Goal: Information Seeking & Learning: Compare options

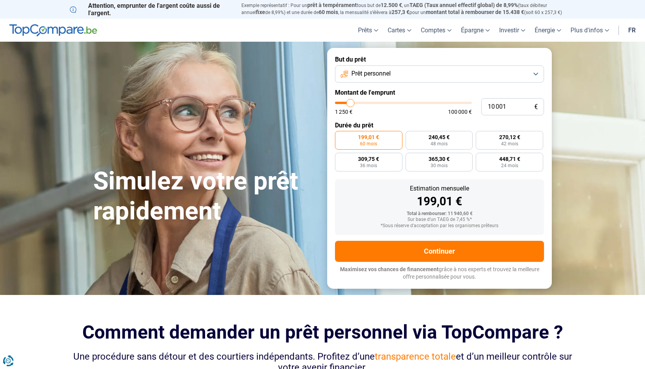
type input "11 000"
type input "11000"
type input "11 250"
type input "11250"
type input "11 750"
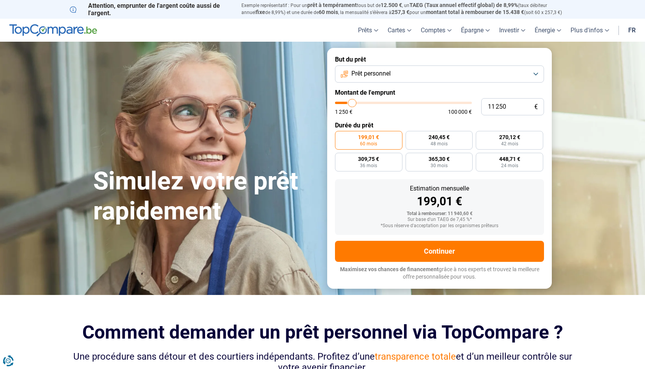
type input "11750"
type input "12 750"
type input "12750"
type input "13 750"
type input "13750"
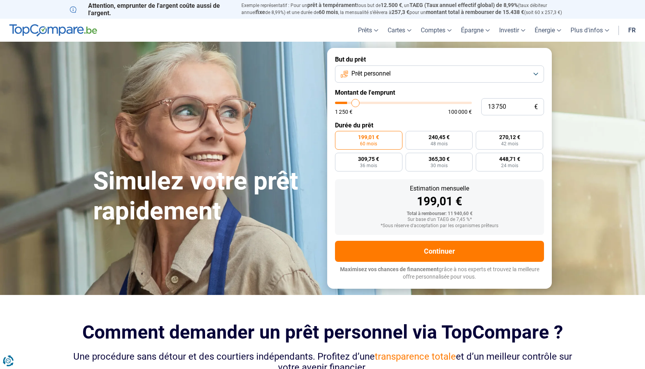
type input "15 000"
type input "15000"
type input "16 250"
type input "16250"
type input "17 500"
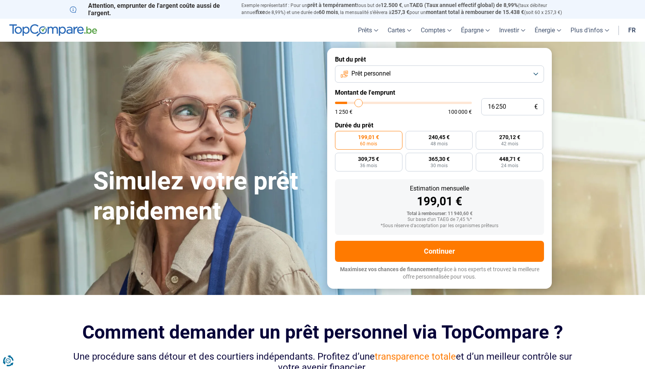
type input "17500"
type input "18 750"
type input "18750"
type input "20 000"
type input "20000"
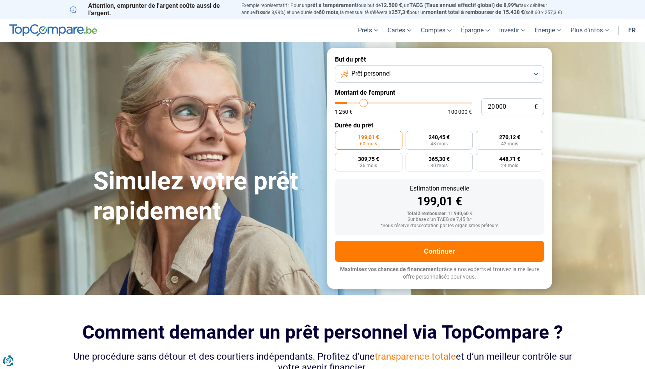
type input "21 000"
type input "21000"
type input "21 750"
type input "21750"
type input "22 250"
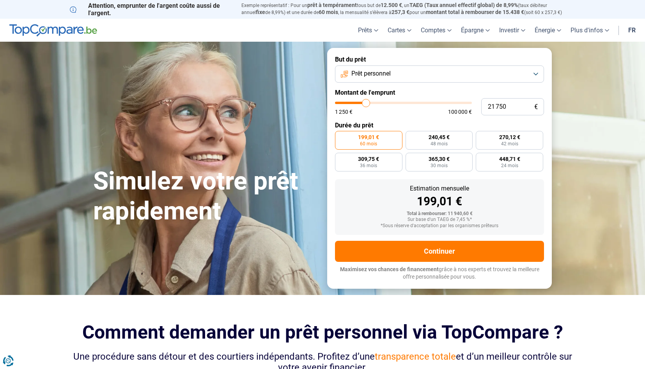
type input "22250"
type input "22 750"
type input "22750"
type input "23 250"
type input "23250"
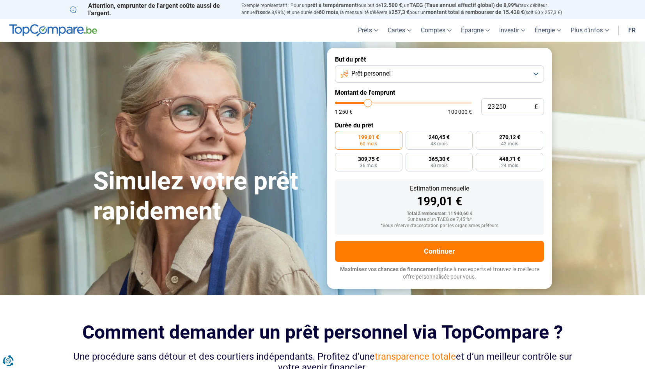
type input "23 750"
type input "23750"
type input "24 000"
type input "24000"
type input "24 250"
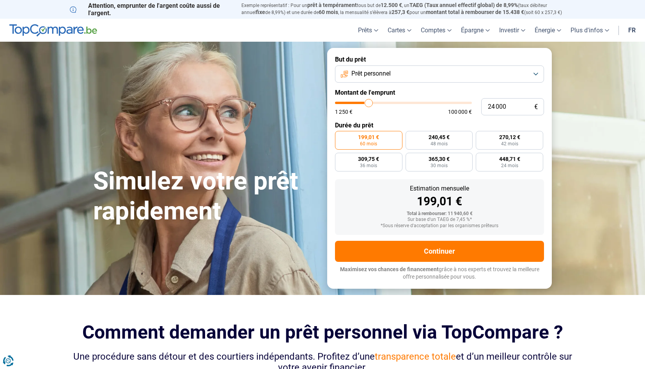
type input "24250"
type input "24 500"
type input "24500"
type input "24 000"
type input "24000"
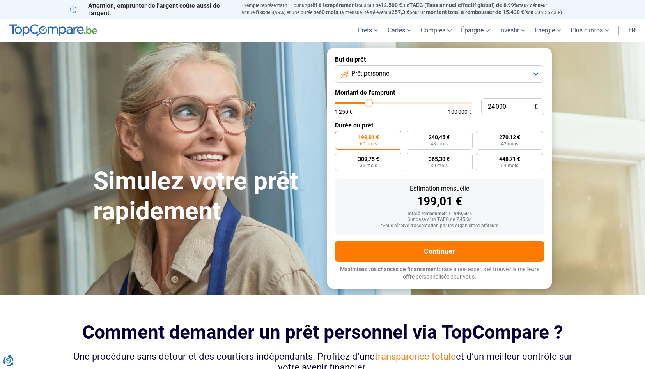
type input "23 500"
type input "23500"
type input "22 750"
type input "22750"
type input "21 500"
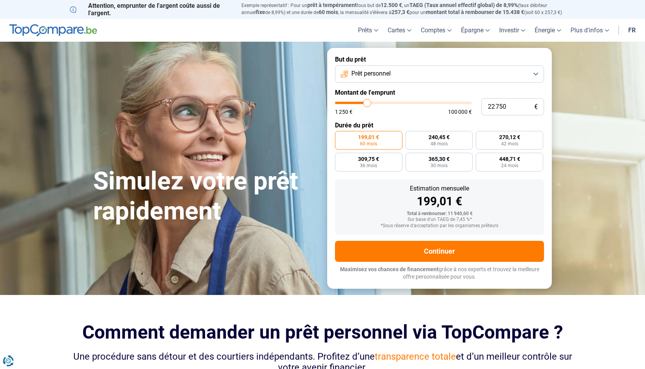
type input "21500"
type input "20 500"
type input "20500"
type input "19 500"
type input "19500"
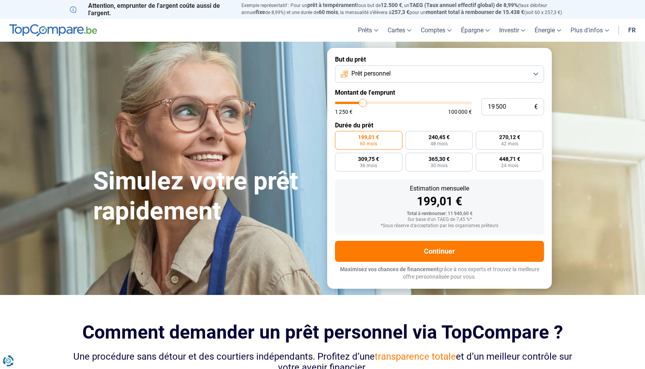
type input "18 500"
type input "18500"
type input "17 500"
type input "17500"
type input "17 000"
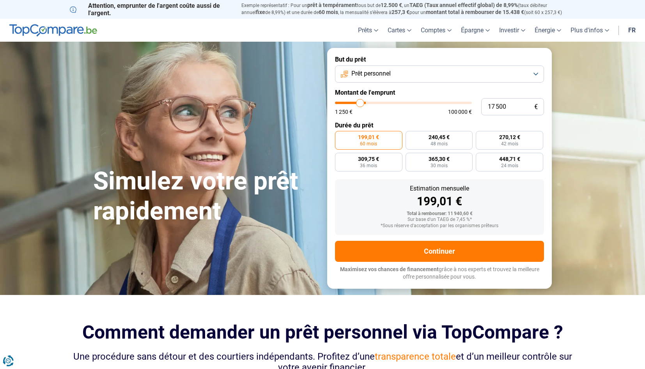
type input "17000"
type input "16 500"
type input "16500"
type input "16 250"
type input "16250"
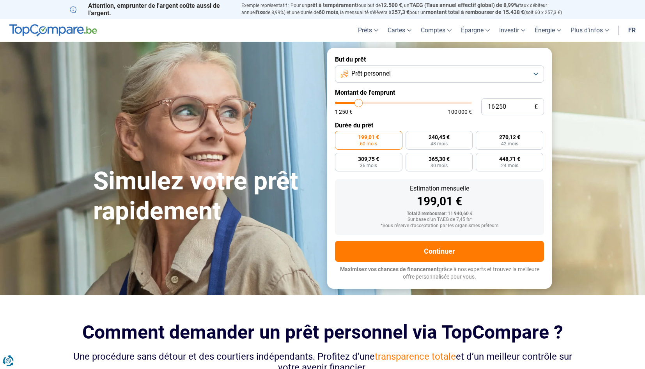
type input "16 000"
type input "16000"
type input "15 750"
type input "15750"
type input "15 500"
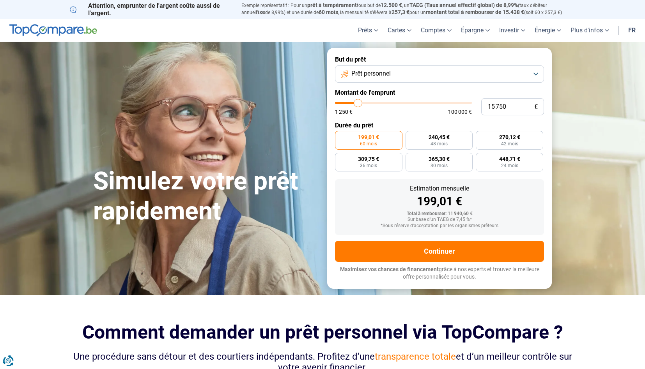
type input "15500"
type input "15 250"
type input "15250"
type input "14 750"
type input "14750"
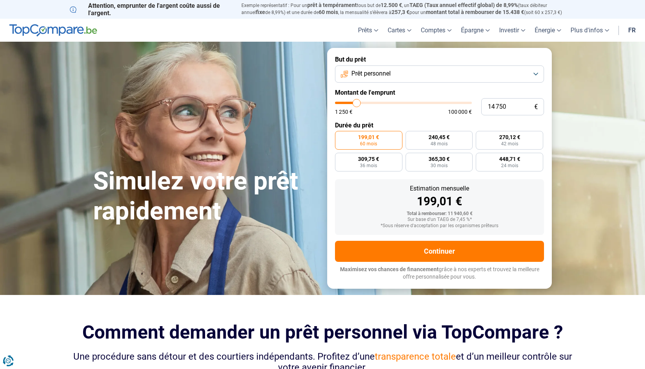
type input "14 500"
type input "14500"
type input "14 000"
type input "14000"
type input "13 750"
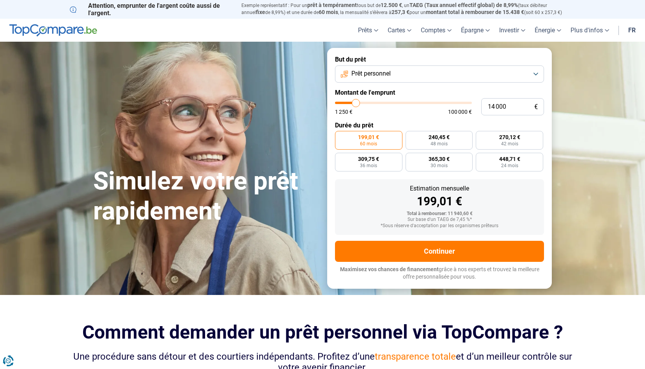
type input "13750"
type input "13 500"
type input "13500"
type input "13 250"
type input "13250"
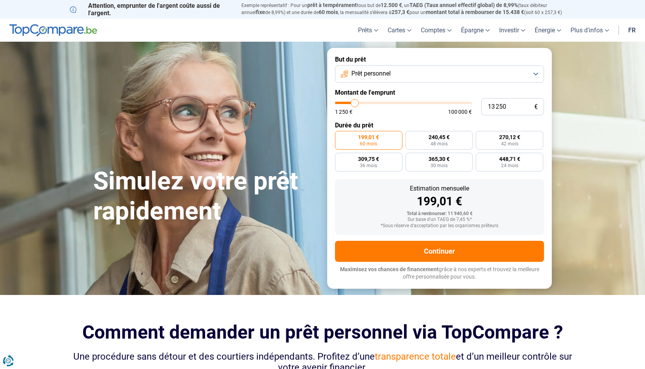
type input "13 000"
type input "13000"
type input "12 500"
type input "12500"
type input "12 250"
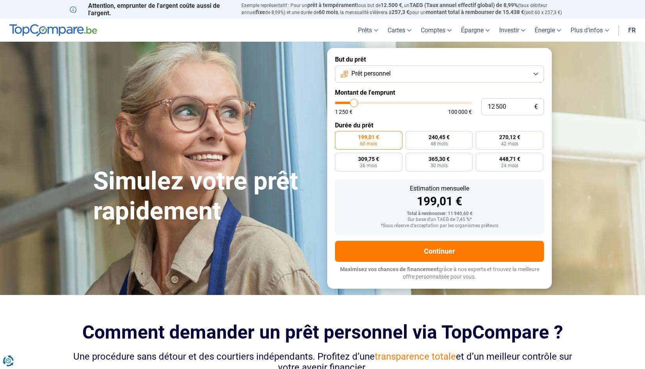
type input "12250"
type input "12 000"
type input "12000"
type input "11 750"
type input "11750"
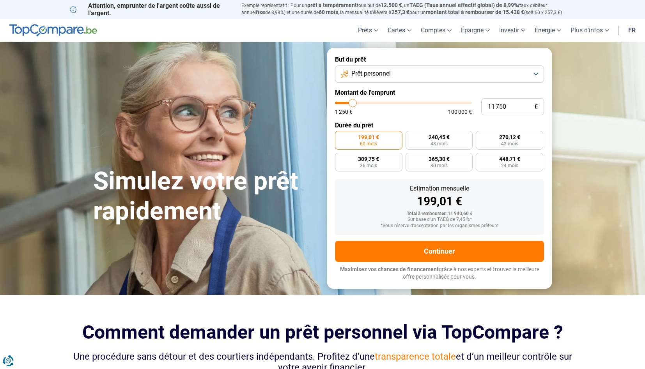
type input "11 500"
type input "11500"
type input "11 250"
type input "11250"
type input "11 000"
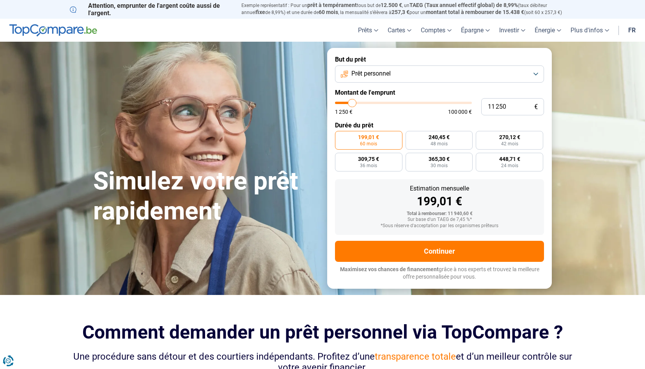
type input "11000"
type input "10 750"
type input "10750"
type input "10 500"
type input "10500"
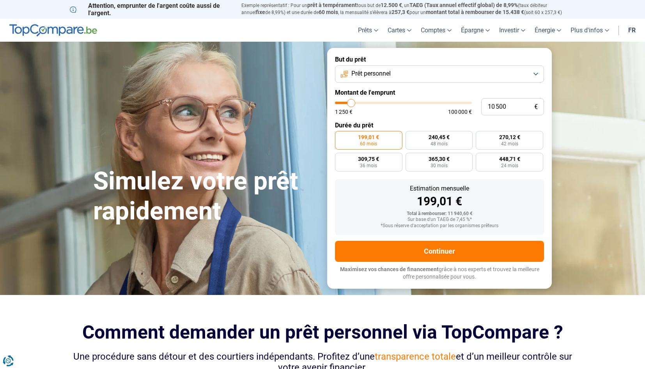
type input "10 250"
type input "10250"
type input "10 000"
type input "10000"
click at [350, 102] on input "range" at bounding box center [403, 103] width 137 height 2
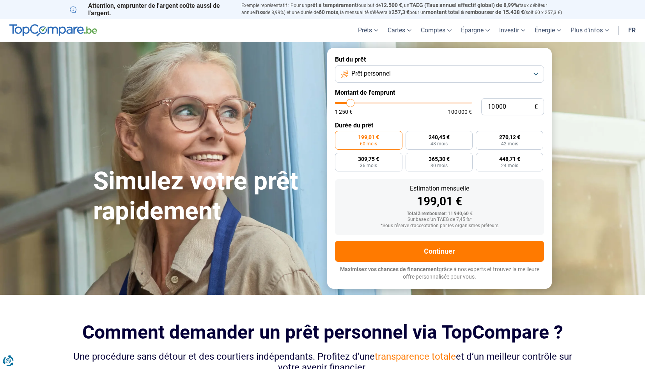
radio input "true"
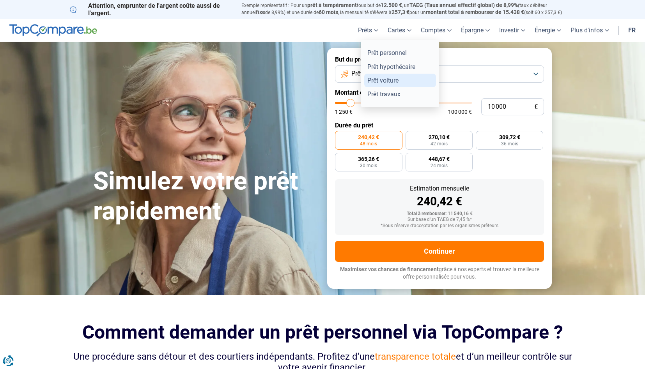
click at [367, 76] on link "Prêt voiture" at bounding box center [400, 81] width 72 height 14
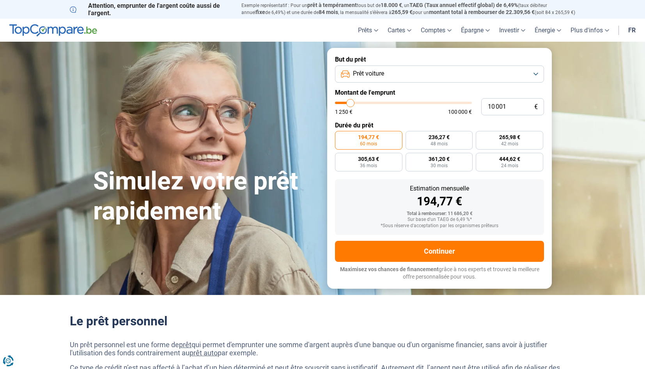
click at [351, 73] on button "Prêt voiture" at bounding box center [439, 73] width 209 height 17
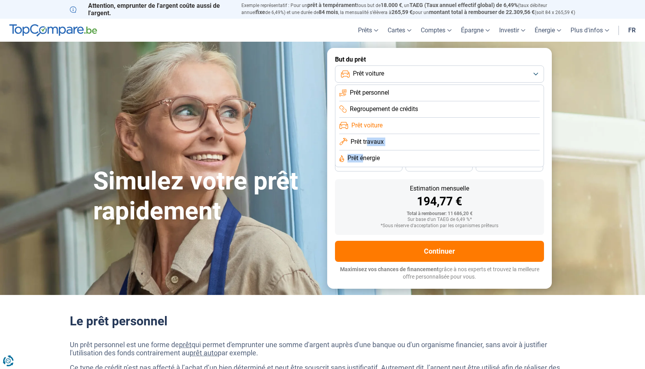
drag, startPoint x: 367, startPoint y: 138, endPoint x: 362, endPoint y: 160, distance: 23.2
click at [362, 160] on ul "Prêt personnel Regroupement de crédits Prêt voiture Prêt travaux Prêt énergie" at bounding box center [439, 126] width 209 height 83
click at [362, 160] on span "Prêt énergie" at bounding box center [363, 158] width 32 height 9
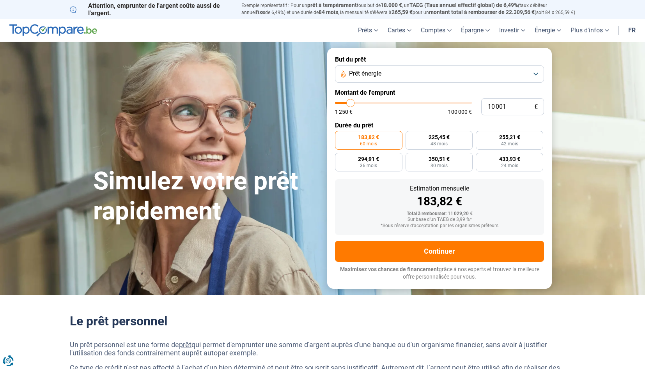
type input "9 500"
type input "9500"
type input "9 250"
type input "9250"
type input "9 000"
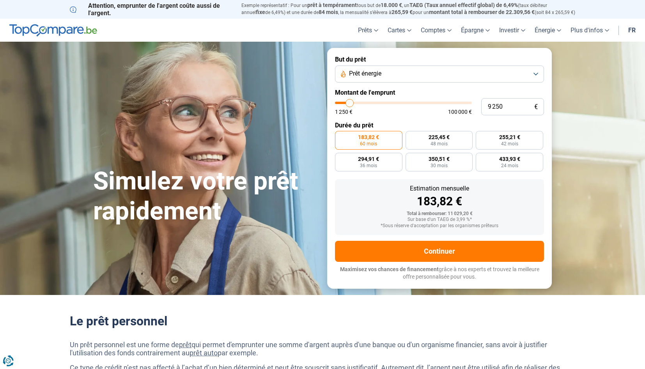
type input "9000"
type input "8 750"
type input "8750"
type input "8 500"
type input "8500"
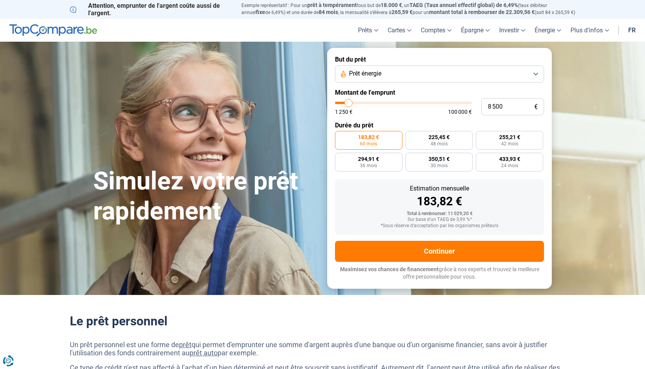
type input "8 250"
type input "8250"
click at [348, 102] on input "range" at bounding box center [403, 103] width 137 height 2
radio input "true"
type input "8 000"
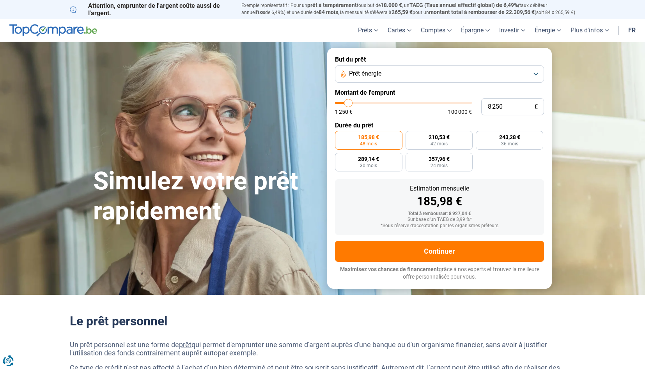
type input "8000"
type input "8 250"
type input "8250"
type input "8 500"
type input "8500"
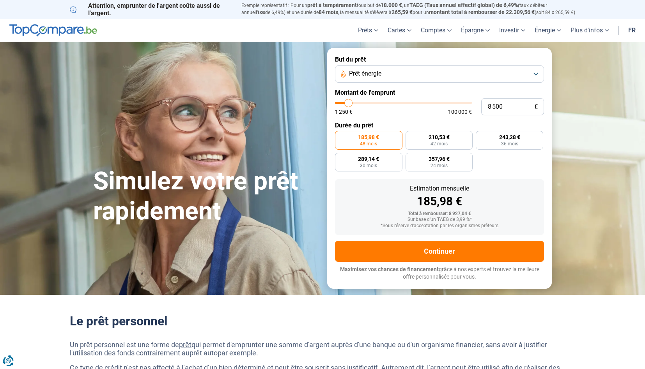
type input "8 750"
type input "8750"
type input "9 000"
type input "9000"
type input "9 250"
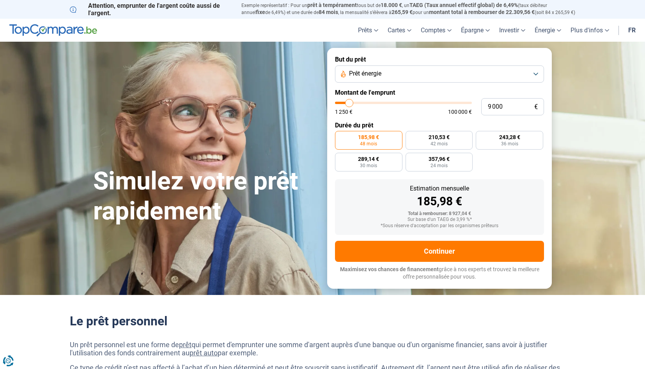
type input "9250"
type input "9 500"
type input "9500"
type input "9 750"
type input "9750"
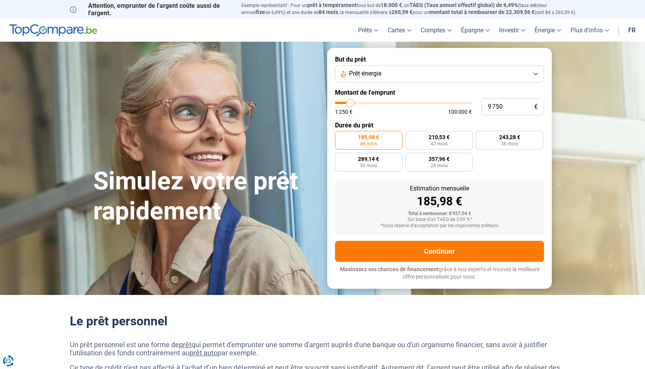
type input "10 000"
type input "10000"
click at [350, 102] on input "range" at bounding box center [403, 103] width 137 height 2
drag, startPoint x: 465, startPoint y: 217, endPoint x: 409, endPoint y: 210, distance: 56.5
click at [409, 210] on div "Estimation mensuelle 225,43 € Total à rembourser: 10 820,64 € Sur base d'un TAE…" at bounding box center [439, 207] width 209 height 56
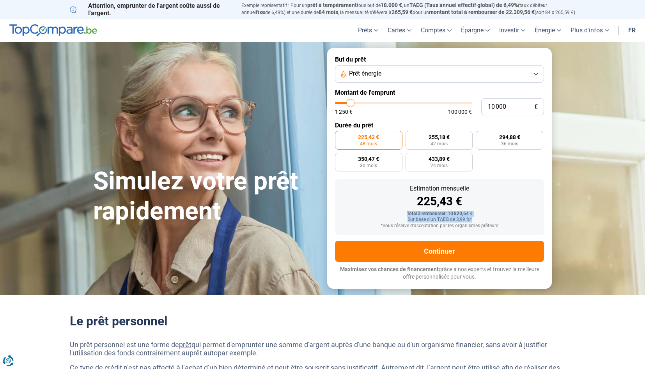
drag, startPoint x: 472, startPoint y: 221, endPoint x: 389, endPoint y: 210, distance: 83.7
click at [389, 210] on div "Estimation mensuelle 225,43 € Total à rembourser: 10 820,64 € Sur base d'un TAE…" at bounding box center [439, 207] width 209 height 56
